Goal: Register for event/course

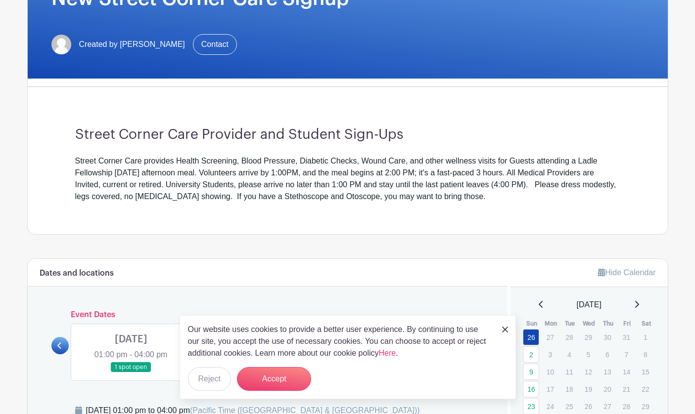
scroll to position [290, 0]
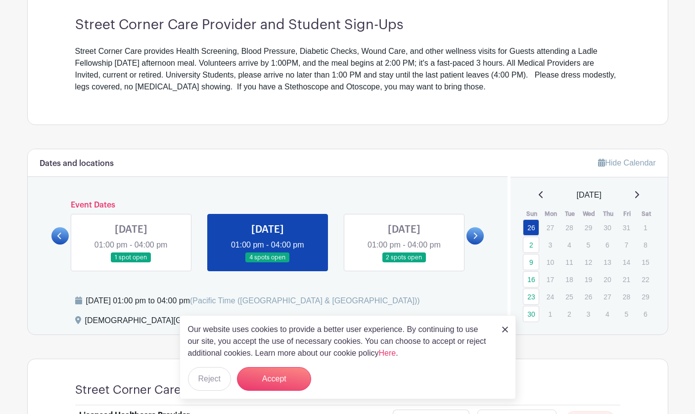
click at [502, 329] on img at bounding box center [505, 330] width 6 height 6
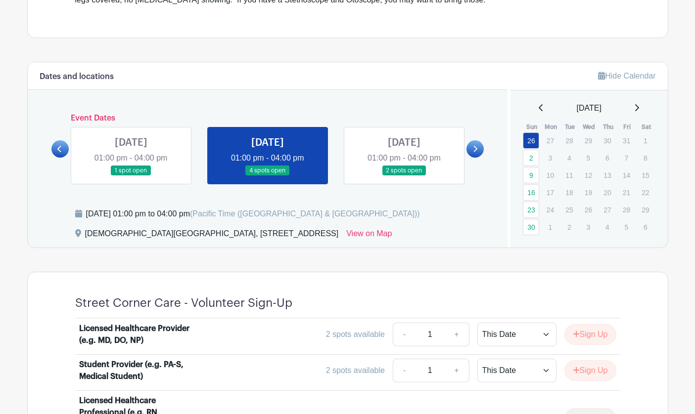
scroll to position [322, 0]
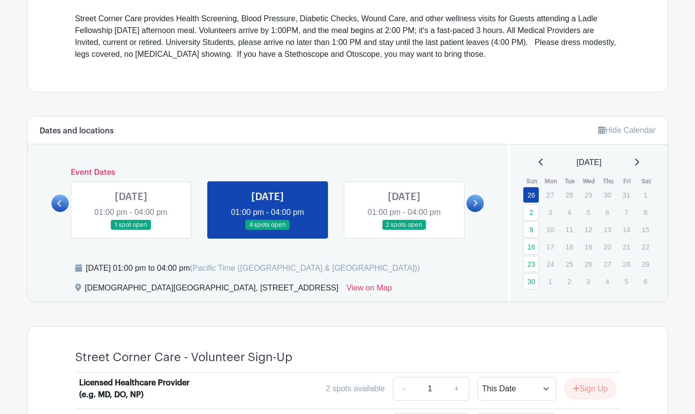
click at [404, 230] on link at bounding box center [404, 230] width 0 height 0
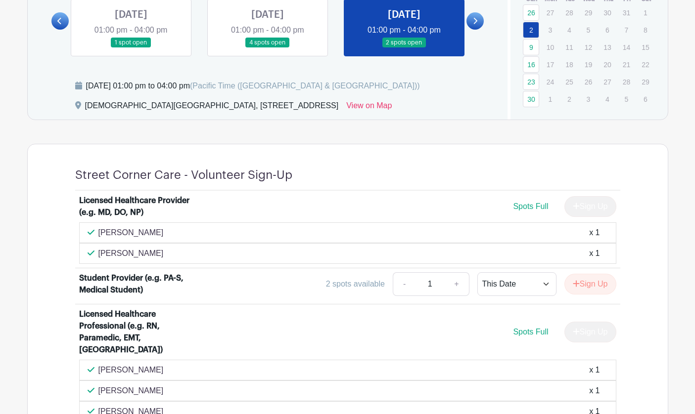
scroll to position [412, 0]
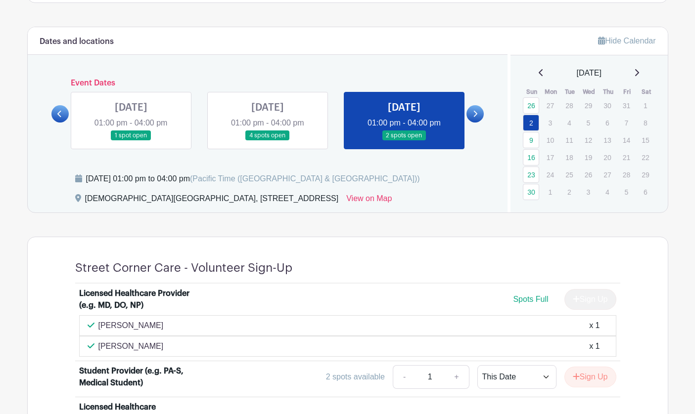
click at [639, 71] on icon at bounding box center [636, 73] width 5 height 8
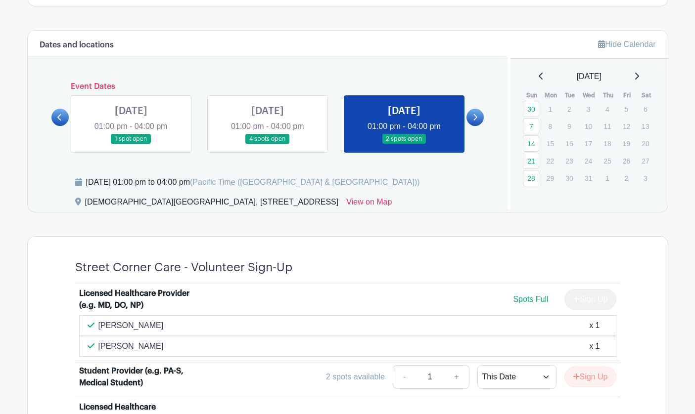
scroll to position [399, 0]
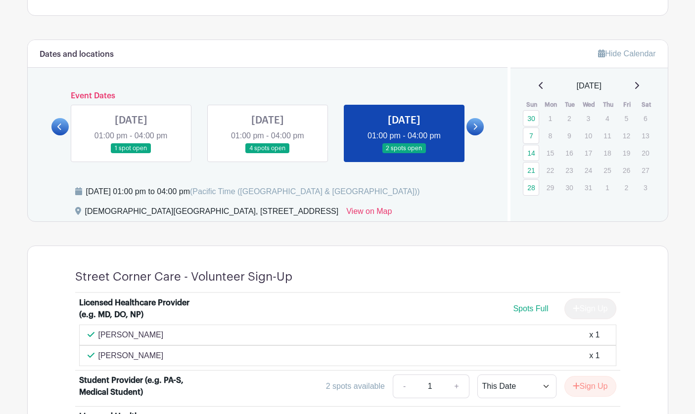
click at [639, 83] on icon at bounding box center [637, 85] width 4 height 7
click at [538, 85] on icon at bounding box center [540, 86] width 5 height 8
click at [478, 125] on link at bounding box center [474, 126] width 17 height 17
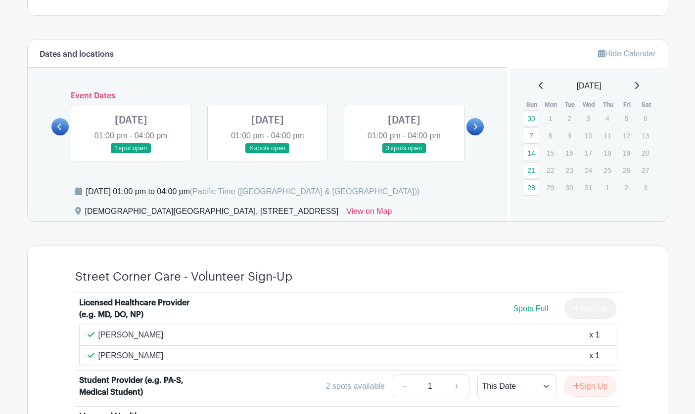
click at [267, 154] on link at bounding box center [267, 154] width 0 height 0
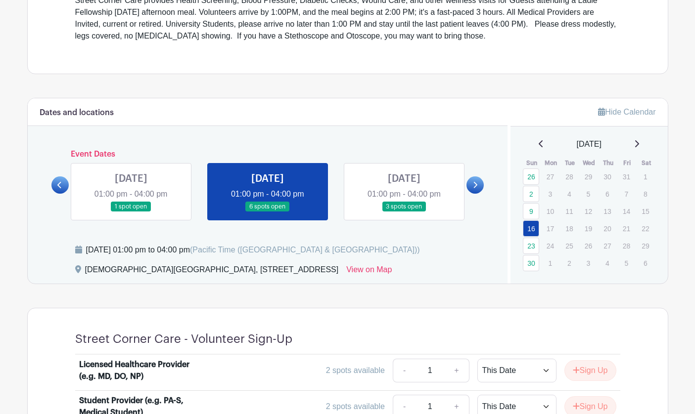
scroll to position [317, 0]
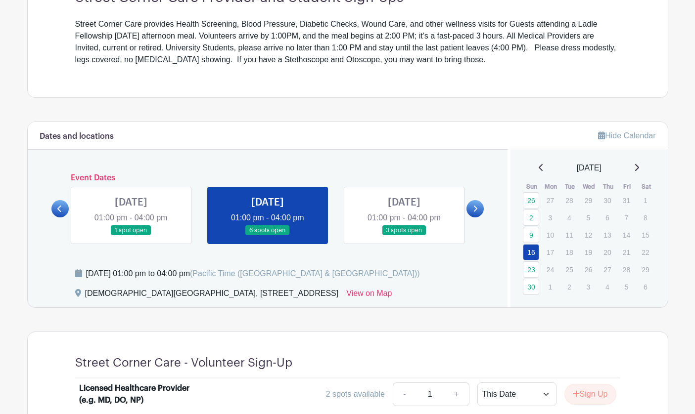
click at [404, 236] on link at bounding box center [404, 236] width 0 height 0
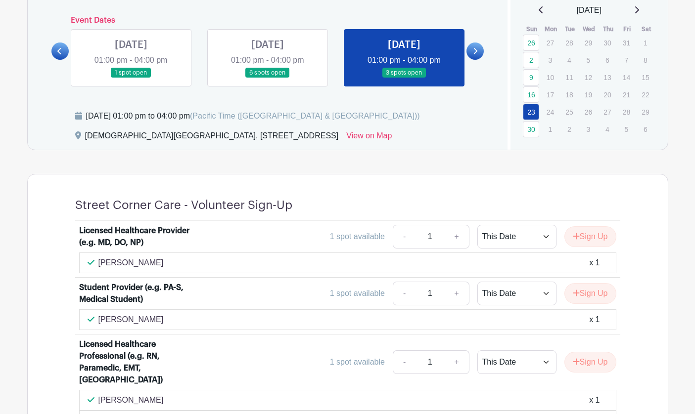
scroll to position [429, 0]
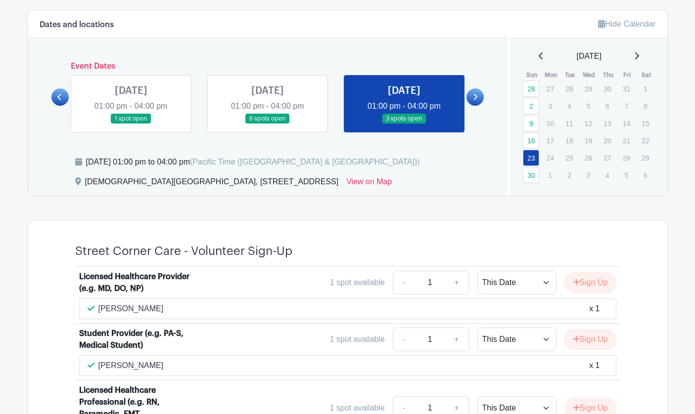
click at [477, 96] on icon at bounding box center [475, 96] width 4 height 7
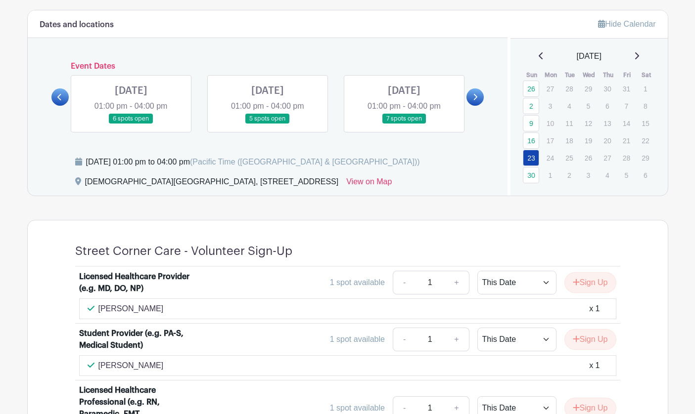
click at [131, 124] on link at bounding box center [131, 124] width 0 height 0
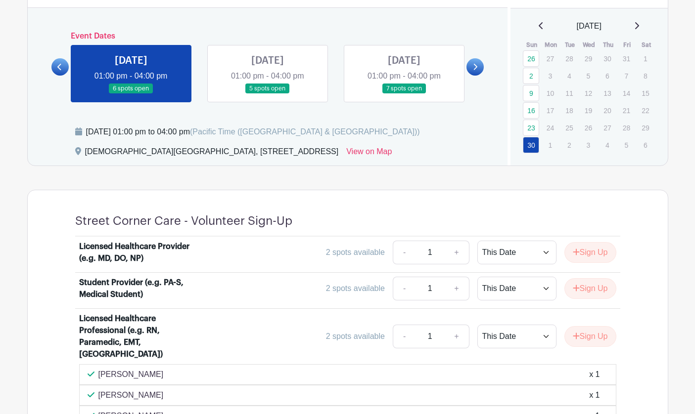
scroll to position [434, 0]
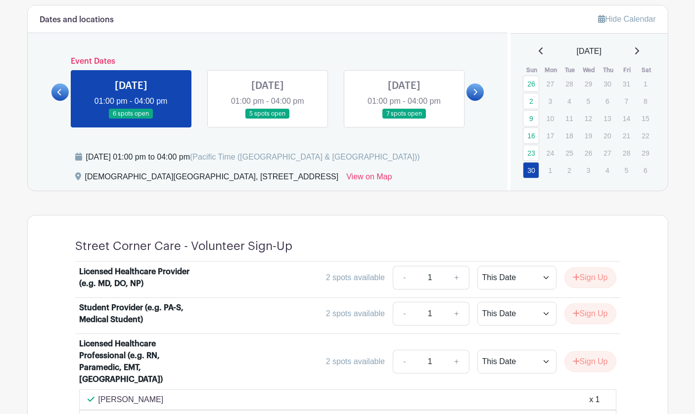
click at [267, 119] on link at bounding box center [267, 119] width 0 height 0
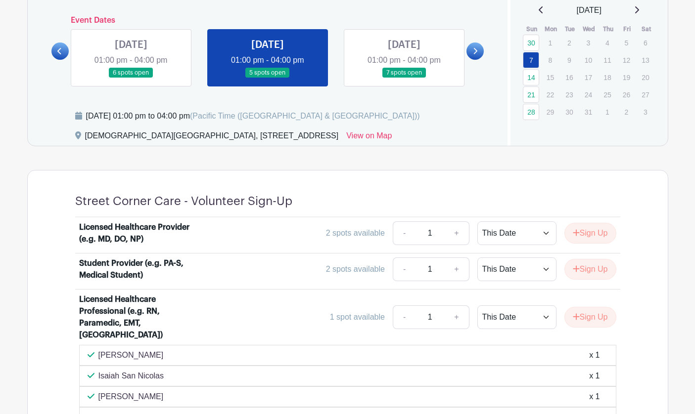
scroll to position [469, 0]
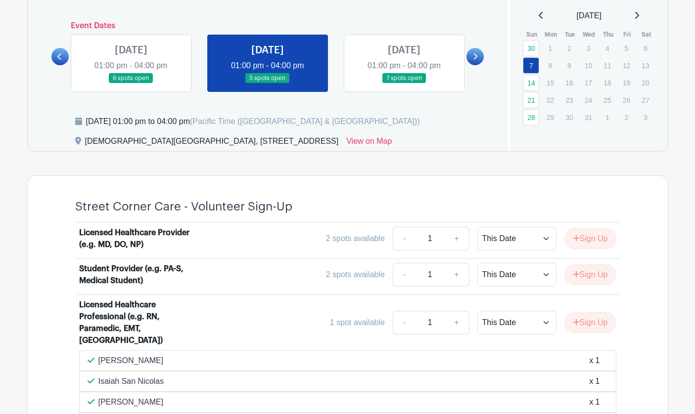
click at [404, 84] on link at bounding box center [404, 84] width 0 height 0
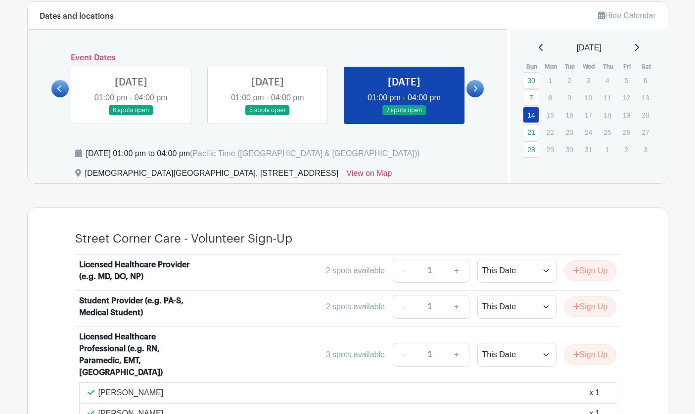
scroll to position [392, 0]
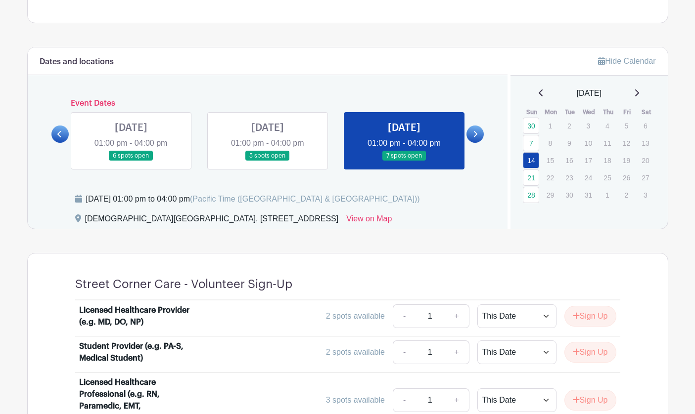
click at [477, 128] on link at bounding box center [474, 134] width 17 height 17
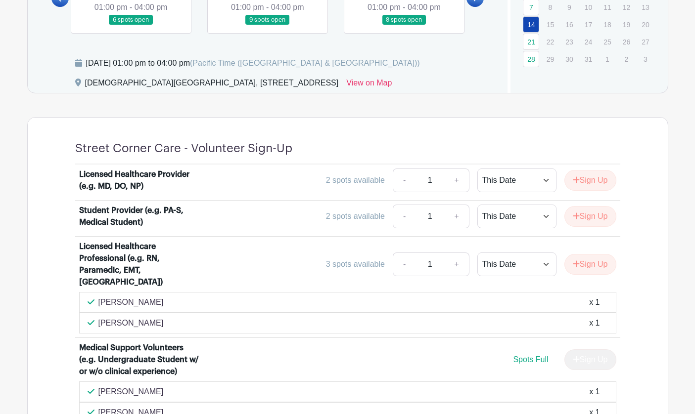
scroll to position [431, 0]
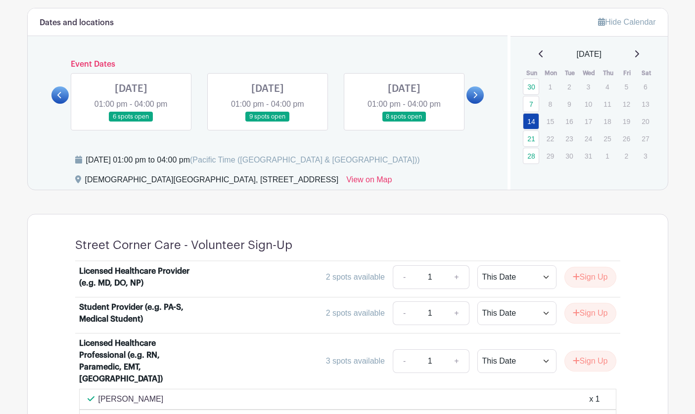
click at [131, 122] on link at bounding box center [131, 122] width 0 height 0
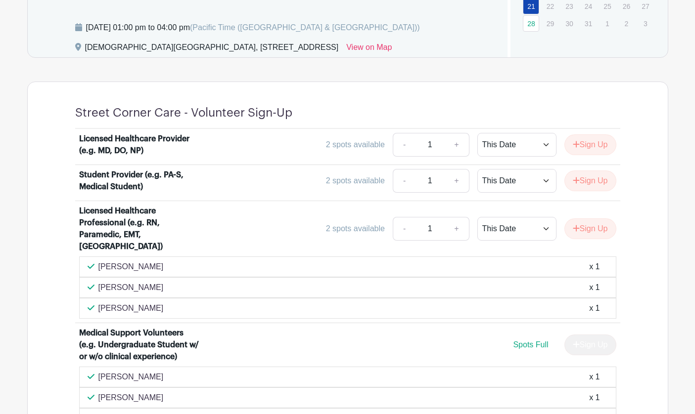
scroll to position [512, 0]
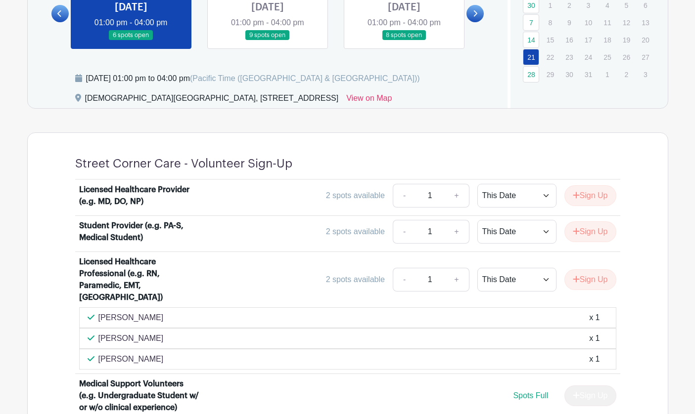
click at [267, 41] on link at bounding box center [267, 41] width 0 height 0
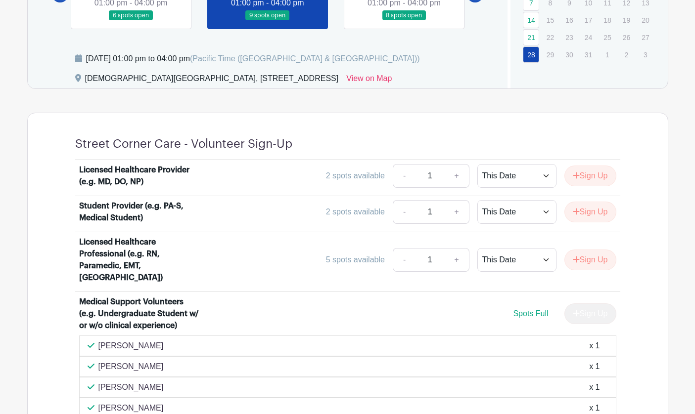
scroll to position [528, 0]
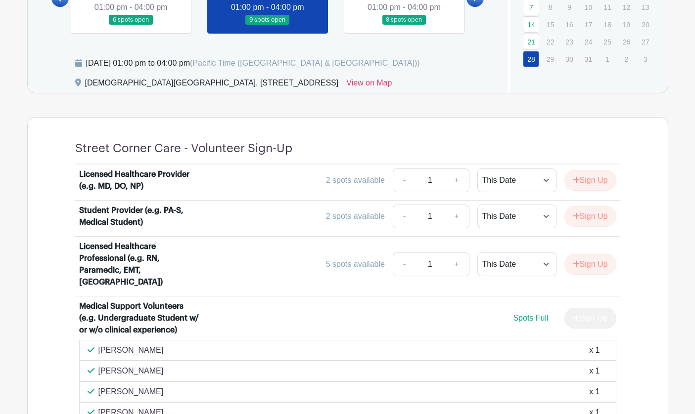
click at [404, 25] on link at bounding box center [404, 25] width 0 height 0
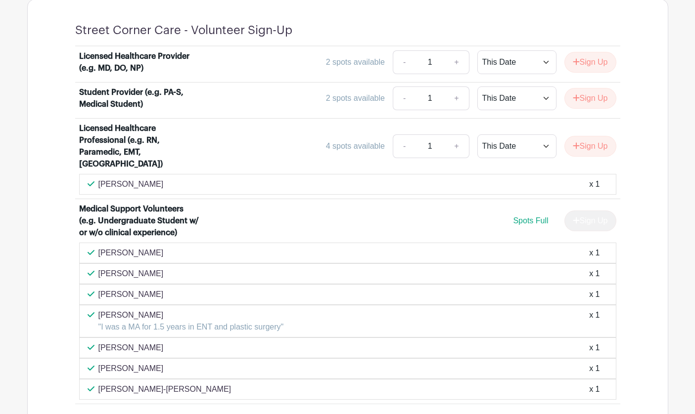
scroll to position [605, 0]
